Goal: Use online tool/utility: Utilize a website feature to perform a specific function

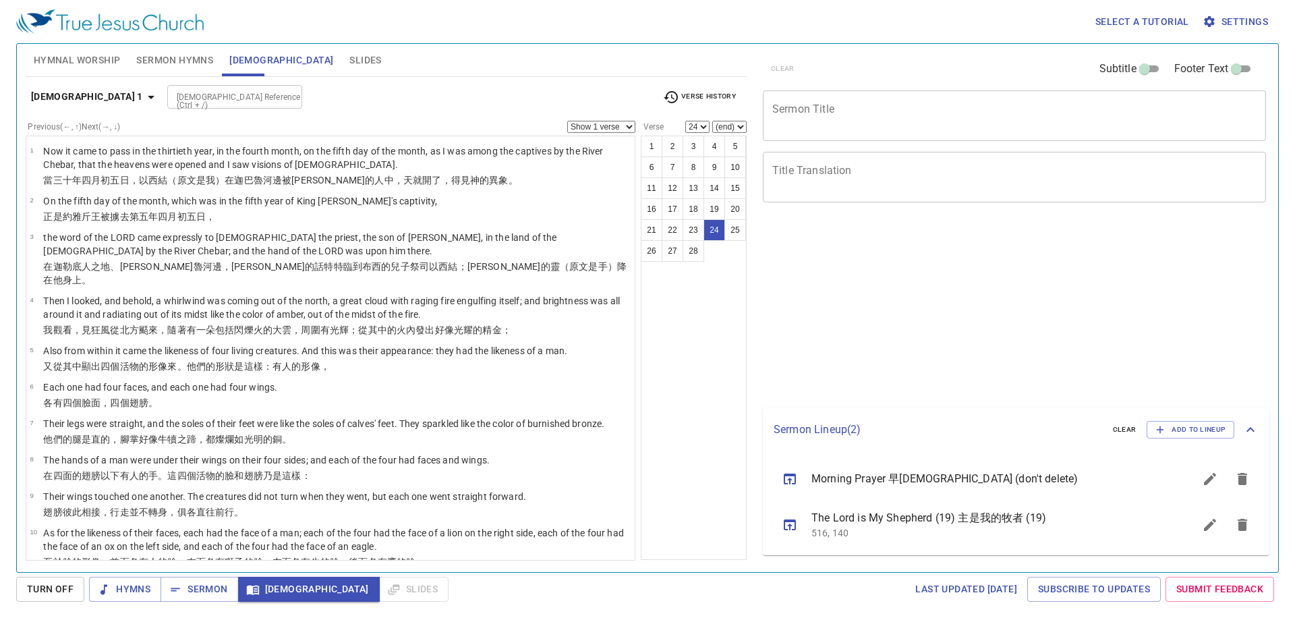
select select "24"
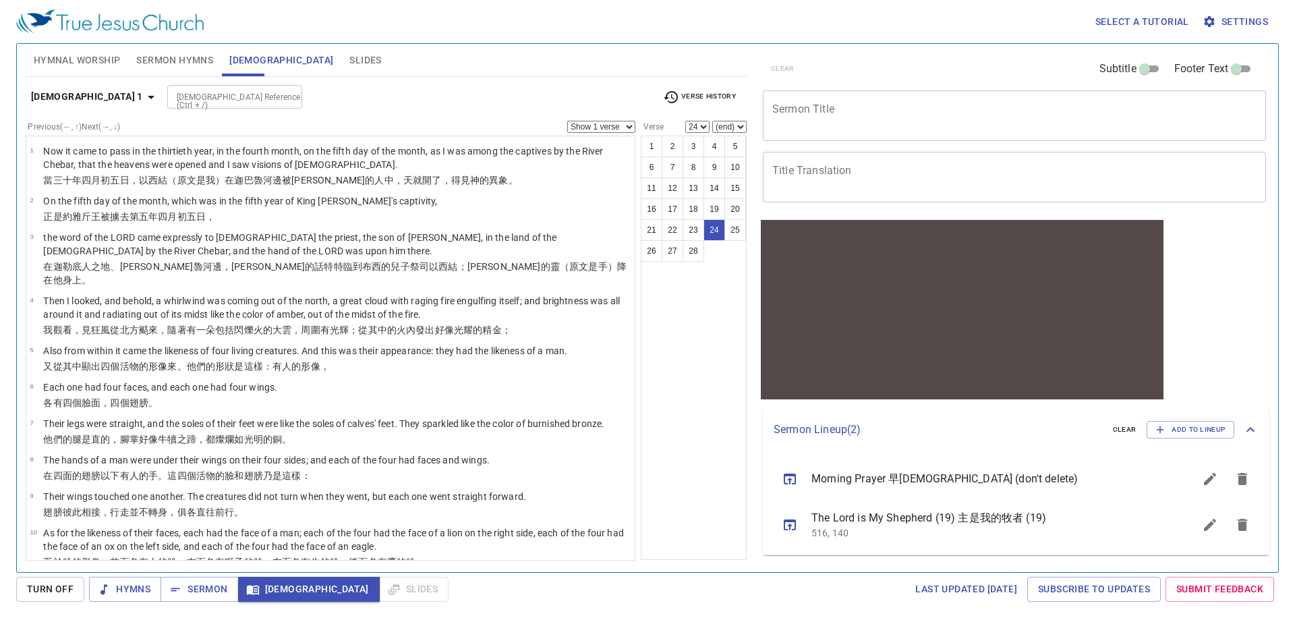
scroll to position [805, 0]
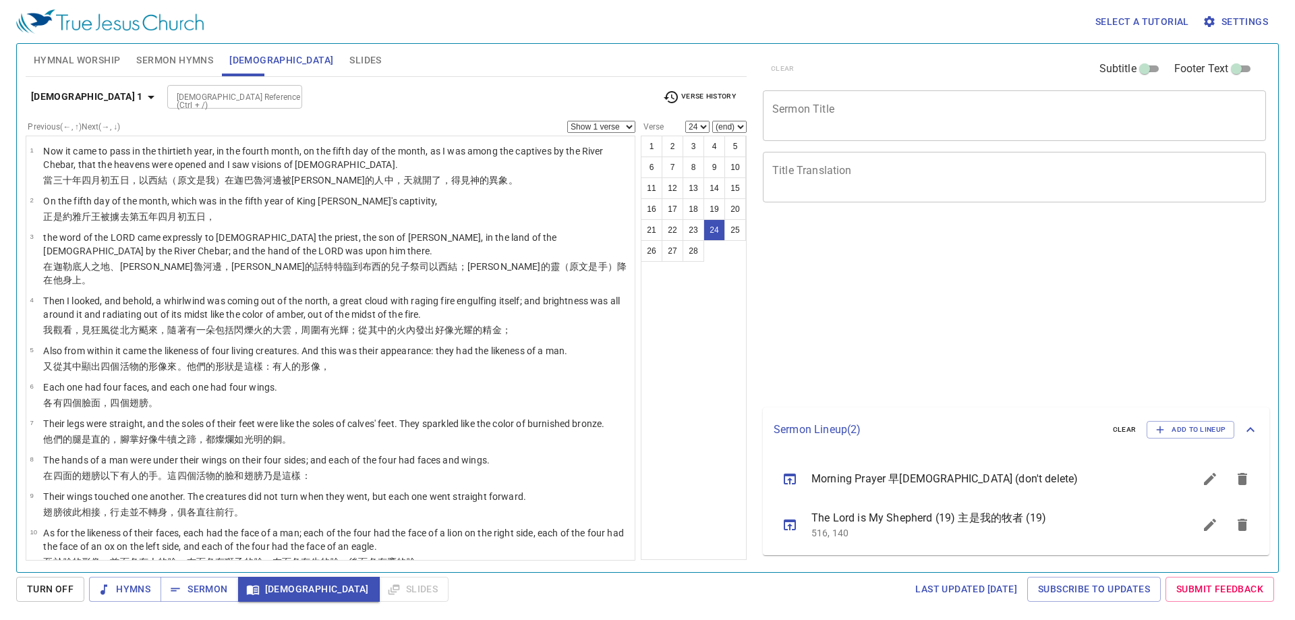
select select "24"
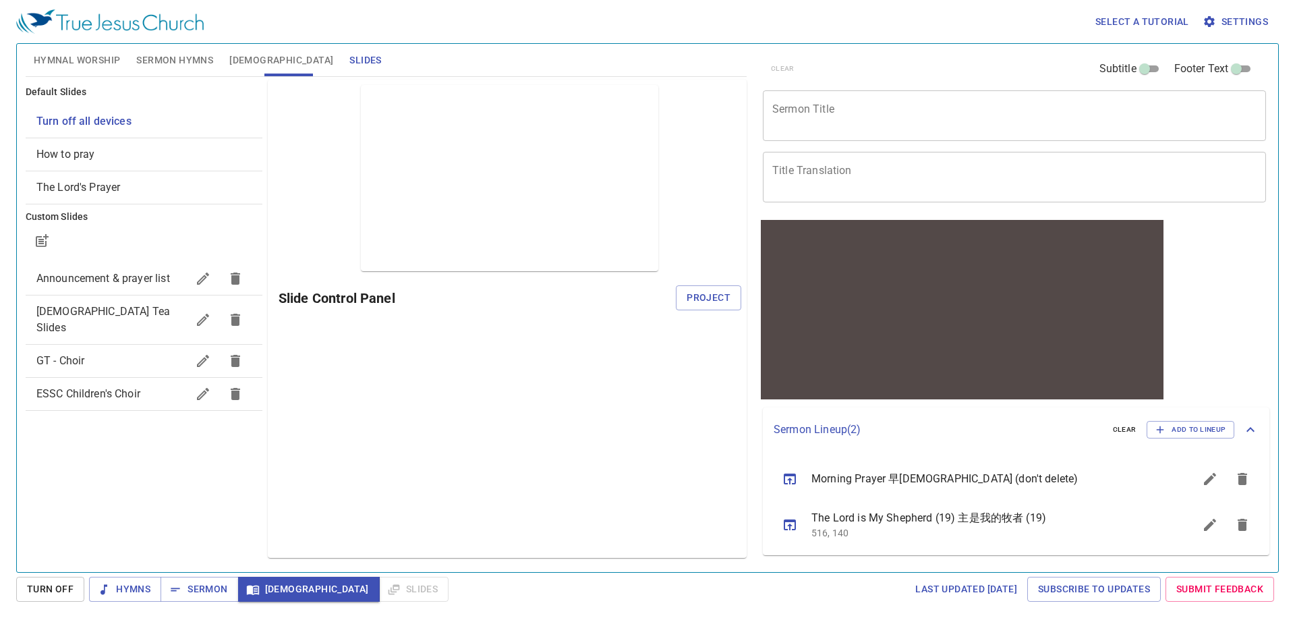
click at [0, 0] on span "Turn Off" at bounding box center [0, 0] width 0 height 0
